Goal: Task Accomplishment & Management: Use online tool/utility

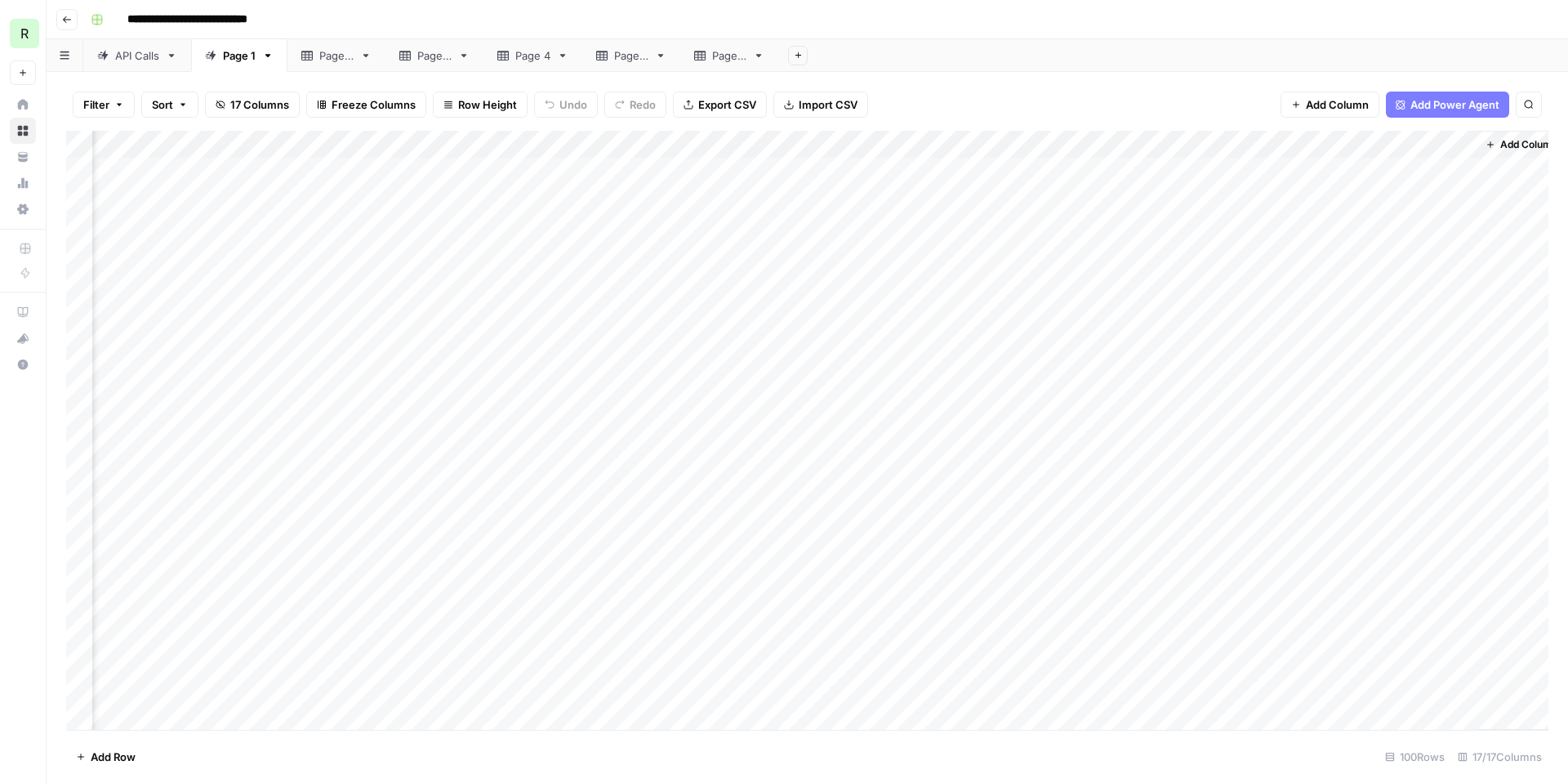
scroll to position [0, 1168]
click at [940, 421] on div "Add Column" at bounding box center [807, 430] width 1482 height 598
click at [1068, 616] on div "Add Column" at bounding box center [807, 430] width 1482 height 598
click at [1146, 617] on div "Add Column" at bounding box center [807, 430] width 1482 height 598
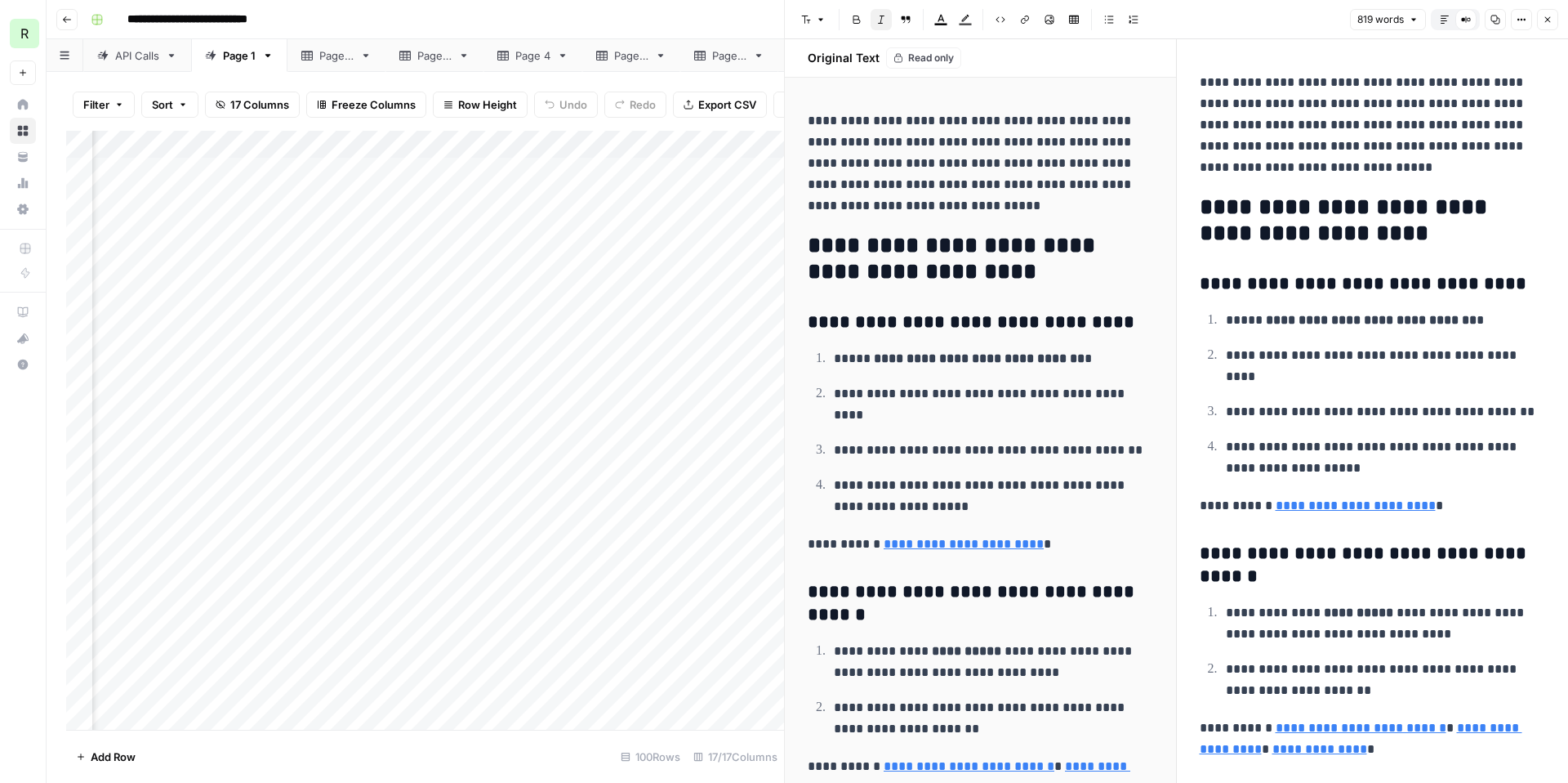
click at [762, 21] on div "**********" at bounding box center [818, 20] width 1468 height 26
click at [1551, 13] on button "Close" at bounding box center [1547, 20] width 22 height 22
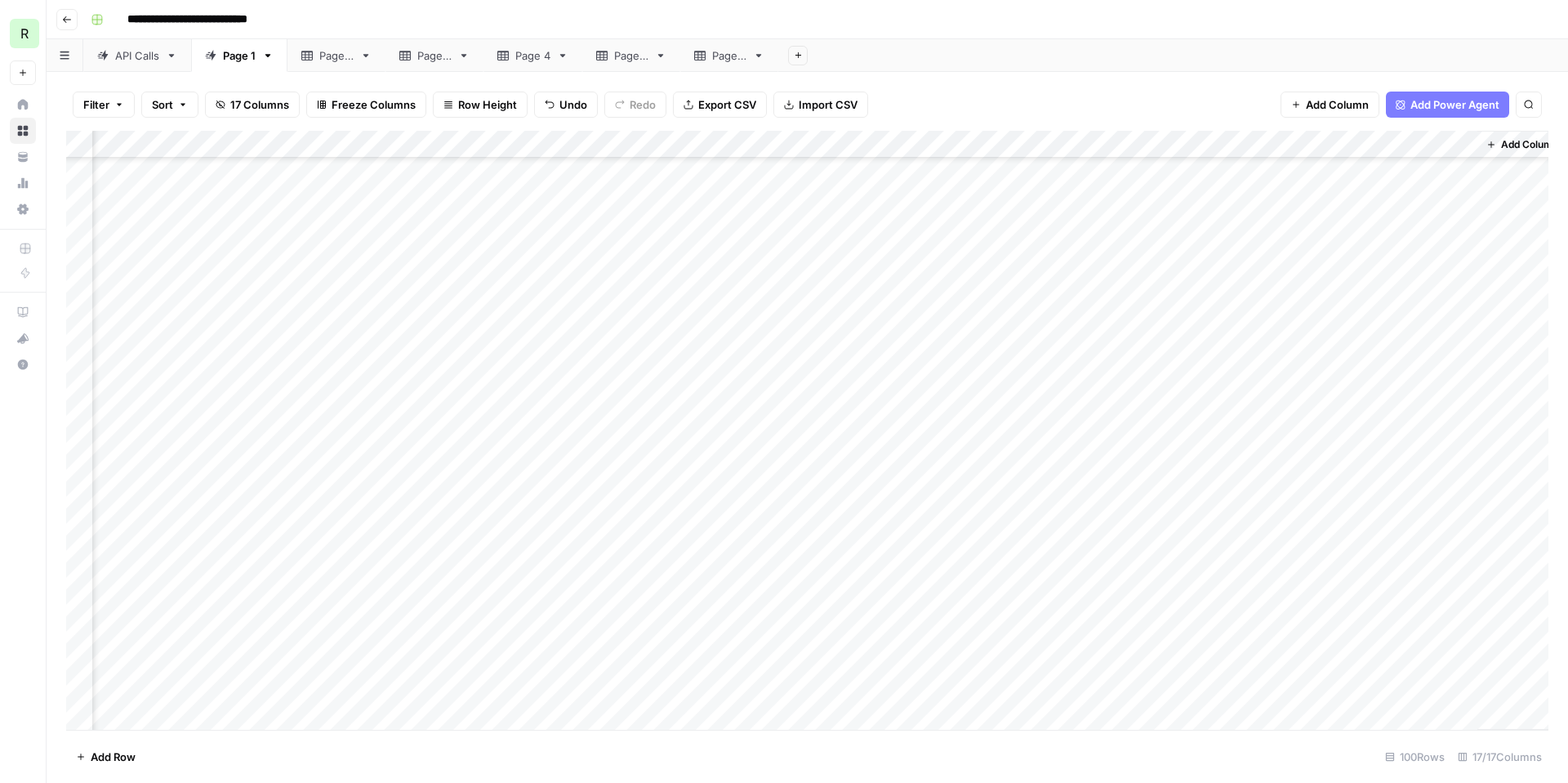
scroll to position [0, 1149]
